Goal: Task Accomplishment & Management: Use online tool/utility

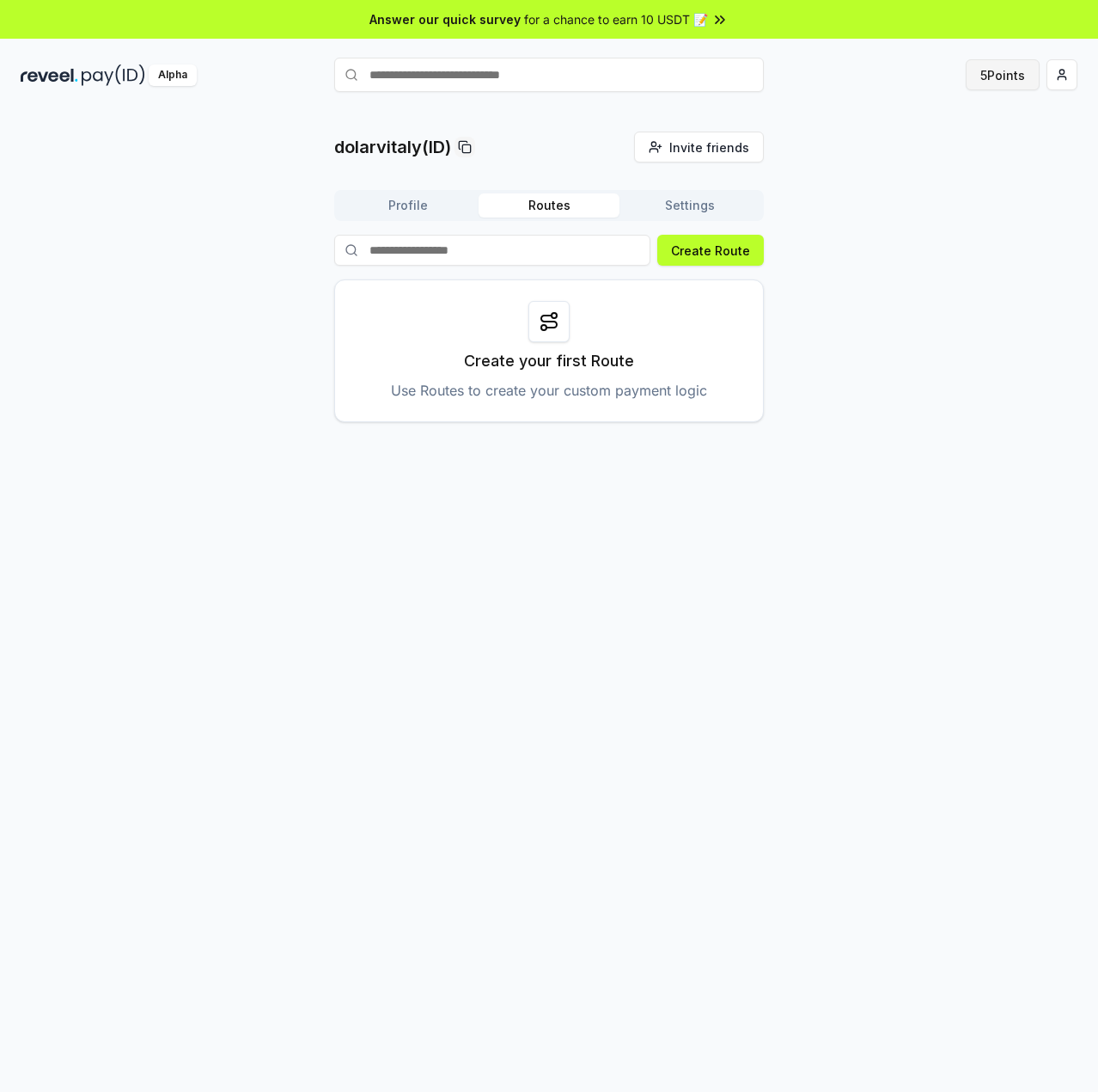
click at [999, 75] on button "5 Points" at bounding box center [1003, 74] width 74 height 31
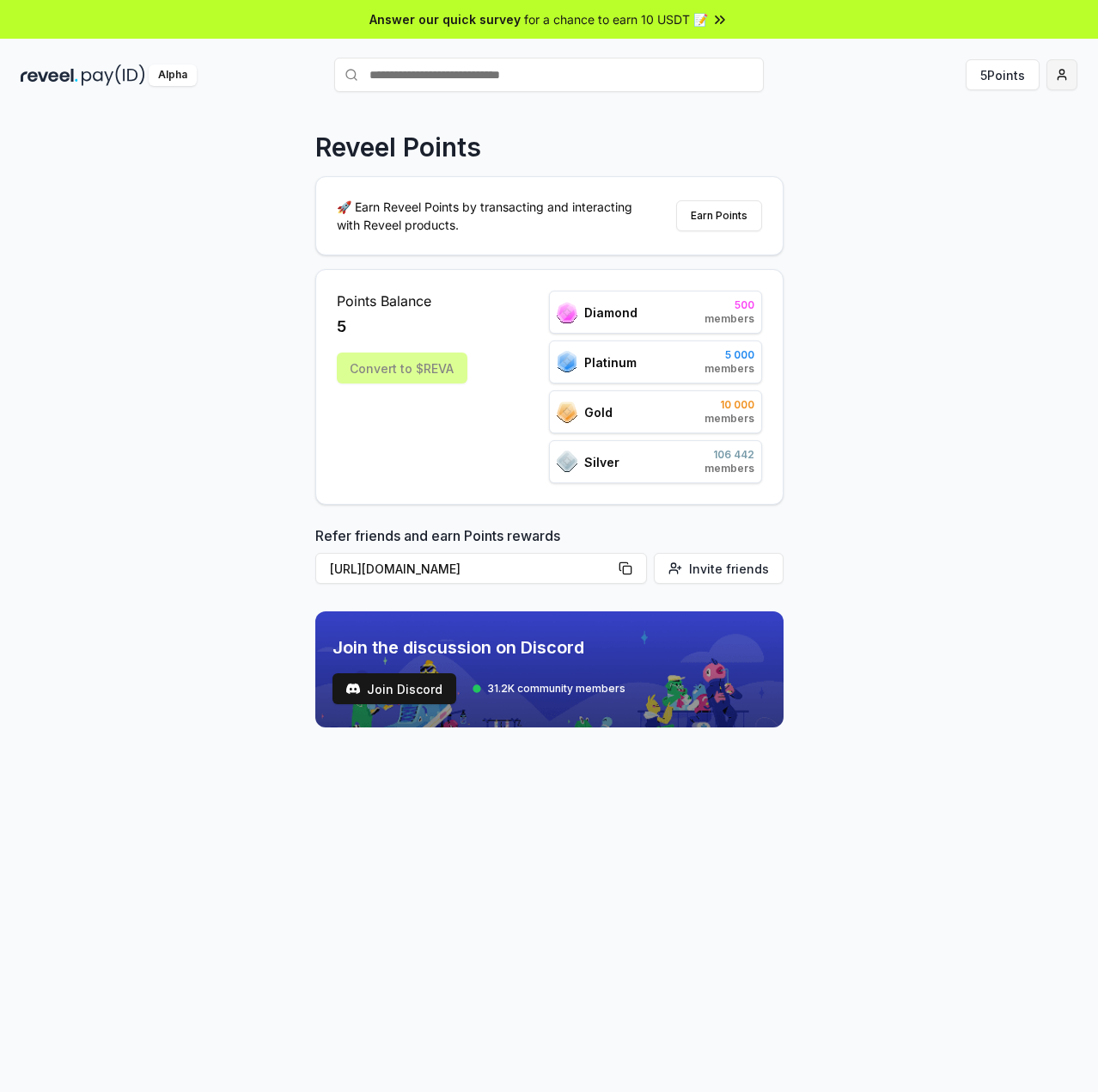
click at [1067, 74] on html "Answer our quick survey for a chance to earn 10 USDT 📝 Alpha 5 Points Reveel Po…" at bounding box center [549, 546] width 1098 height 1092
click at [993, 74] on html "Answer our quick survey for a chance to earn 10 USDT 📝 Alpha 5 Points Reveel Po…" at bounding box center [549, 546] width 1098 height 1092
click at [999, 78] on button "5 Points" at bounding box center [1003, 74] width 74 height 31
